Goal: Task Accomplishment & Management: Use online tool/utility

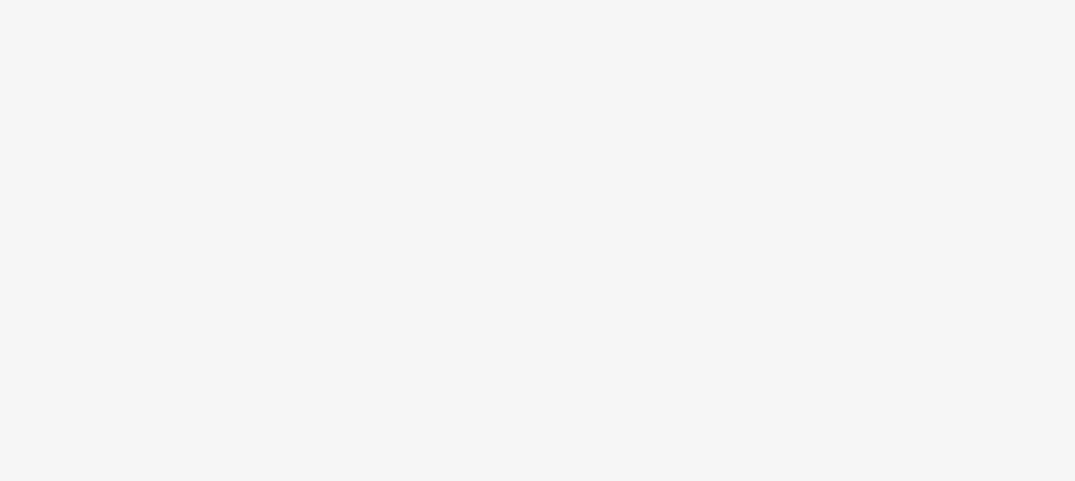
select select "47c37c18-910e-43a3-bb91-a2beb2847406"
select select "b1b940d3-d05b-48b5-821e-f328c33b988b"
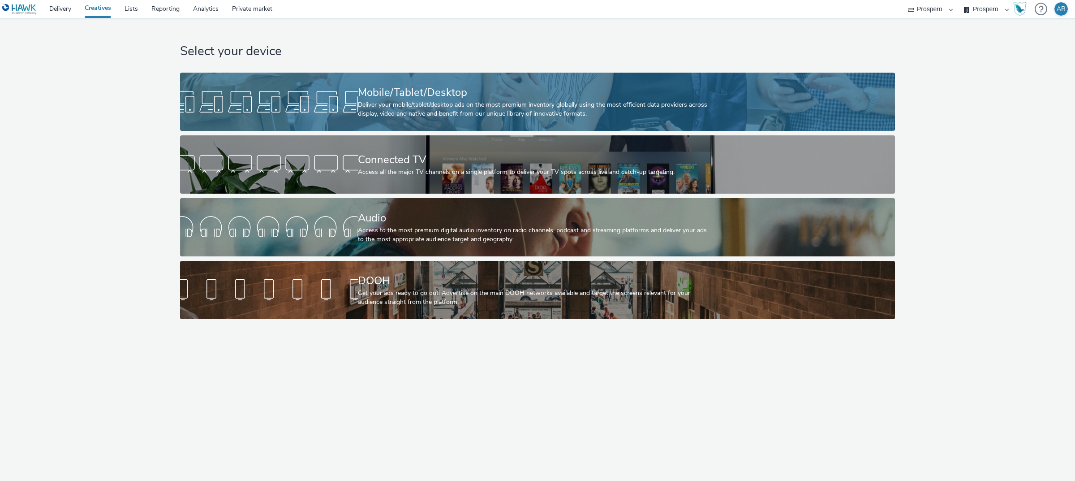
click at [506, 99] on div "Mobile/Tablet/Desktop" at bounding box center [536, 93] width 356 height 16
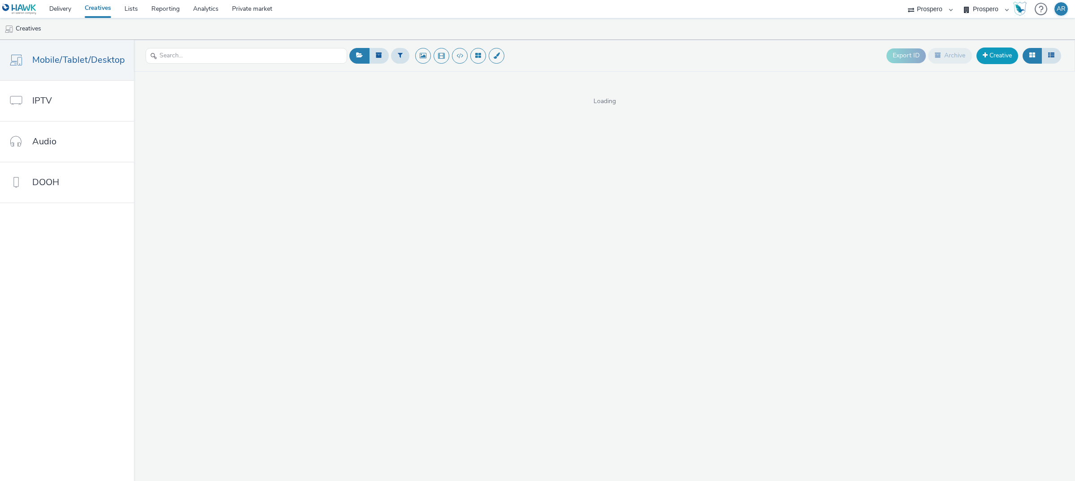
click at [1005, 54] on link "Creative" at bounding box center [998, 55] width 42 height 16
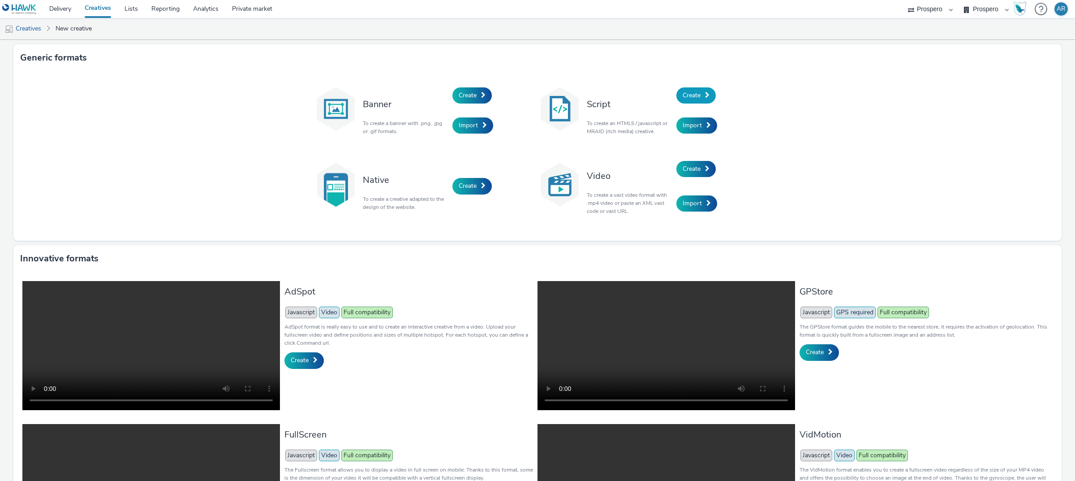
click at [693, 99] on link "Create" at bounding box center [696, 95] width 39 height 16
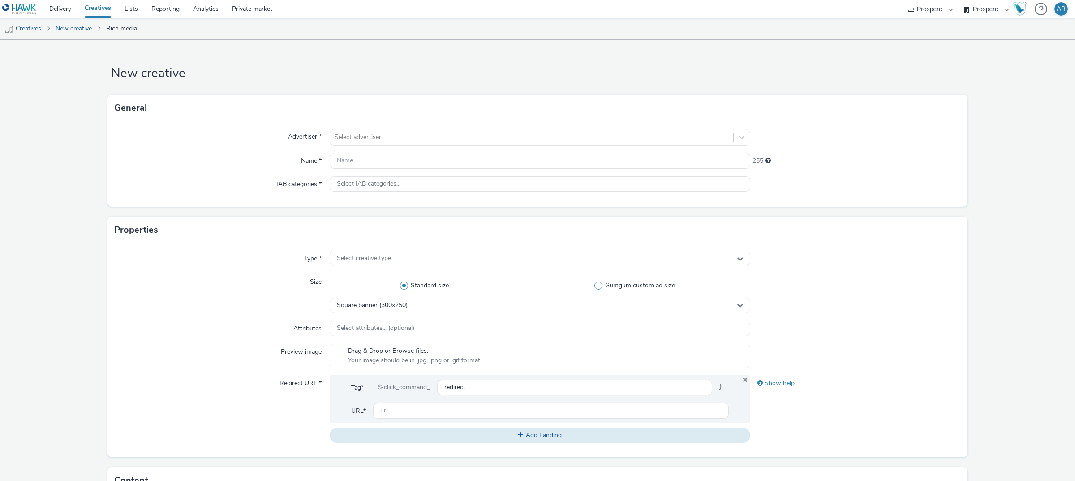
click at [596, 287] on span at bounding box center [599, 285] width 8 height 8
click at [634, 287] on input "Gumgum custom ad size" at bounding box center [637, 286] width 6 height 6
radio input "false"
radio input "true"
click at [484, 303] on div "In-Slot Hangtime Desktop (24x24)" at bounding box center [540, 305] width 421 height 16
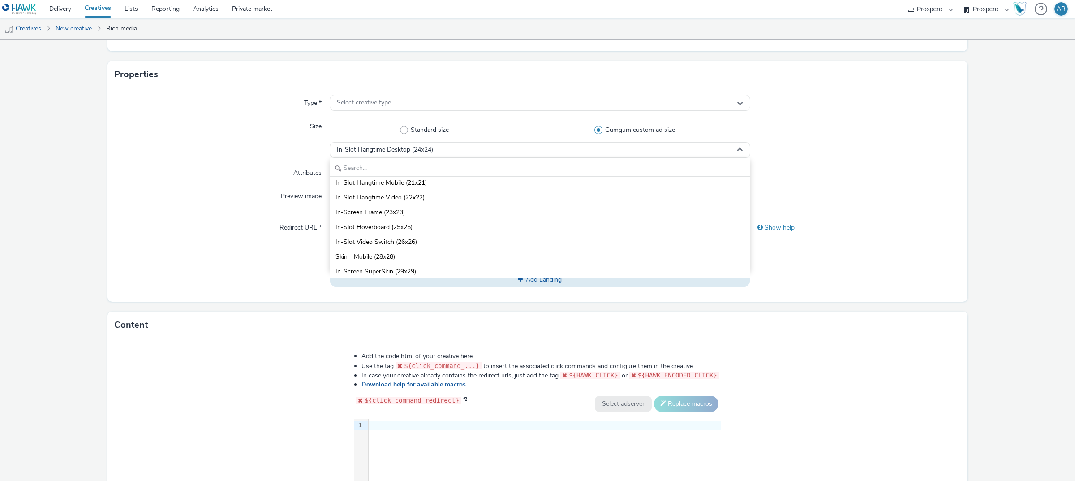
scroll to position [156, 0]
click at [162, 188] on div "Preview image" at bounding box center [222, 200] width 215 height 24
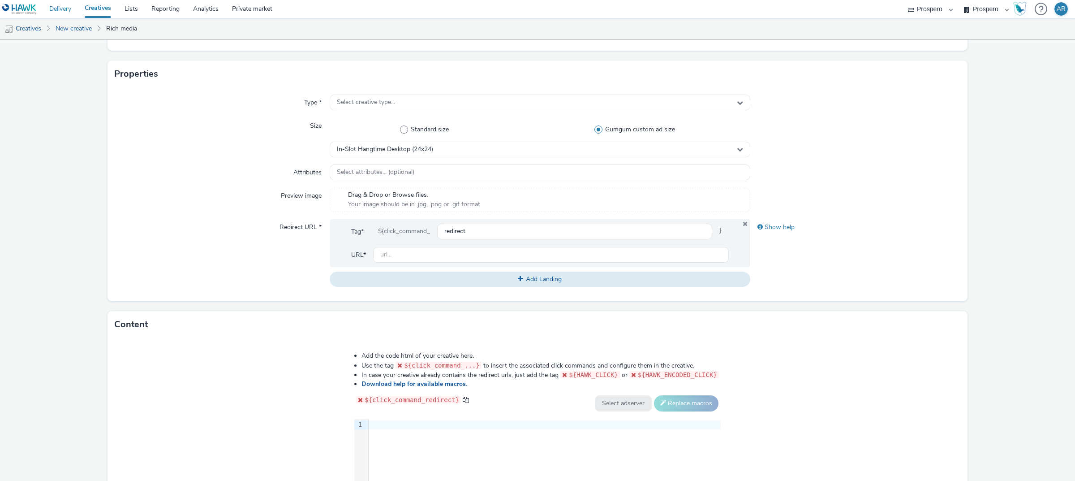
click at [58, 9] on link "Delivery" at bounding box center [60, 9] width 35 height 18
